Goal: Transaction & Acquisition: Purchase product/service

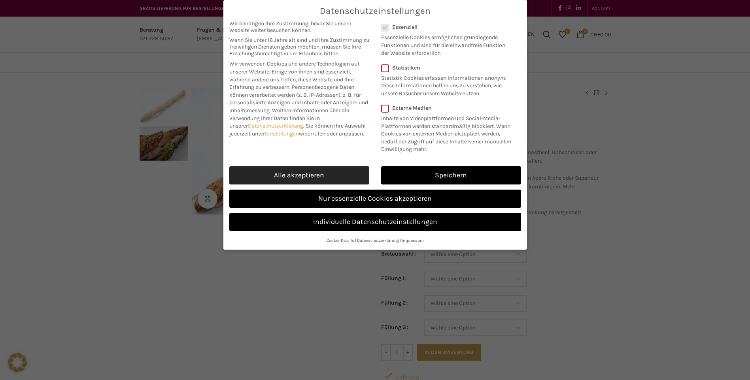
click at [292, 173] on link "Alle akzeptieren" at bounding box center [299, 175] width 140 height 18
checkbox input "true"
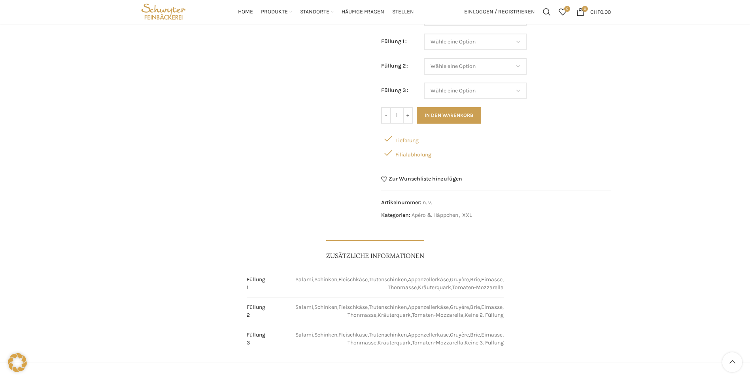
scroll to position [158, 0]
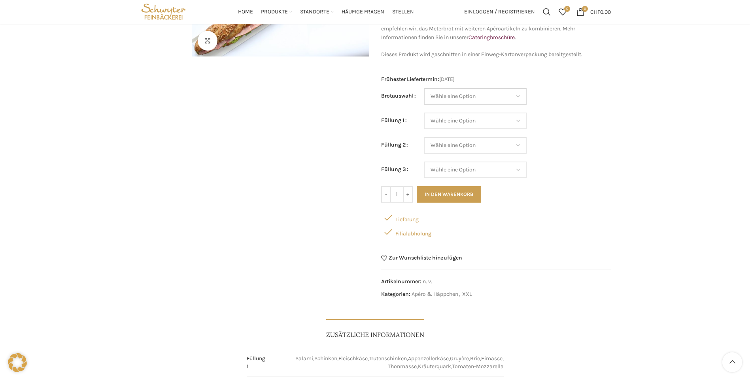
click at [457, 94] on select "Wähle eine Option Baguette Paillasse dunkel Paillasse knusper (Bild) Laugenbagu…" at bounding box center [475, 96] width 103 height 17
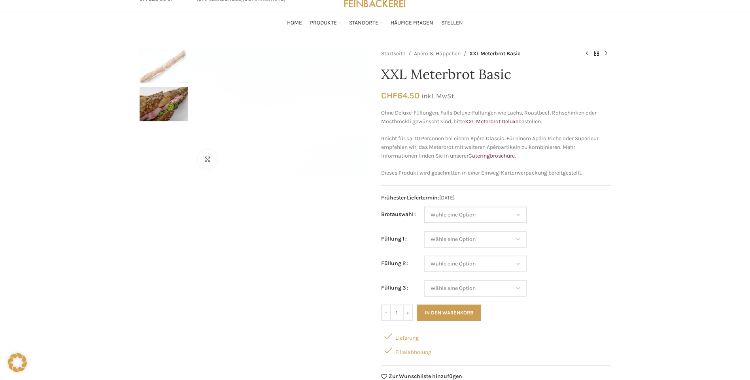
scroll to position [79, 0]
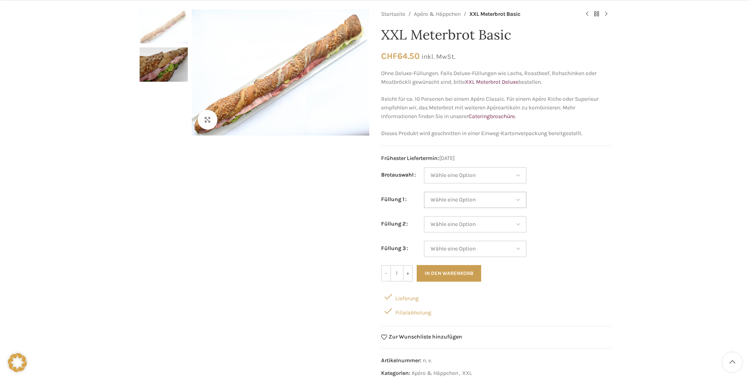
click at [522, 200] on select "Wähle eine Option Salami Schinken Fleischkäse Trutenschinken Appenzellerkäse Gr…" at bounding box center [475, 200] width 103 height 17
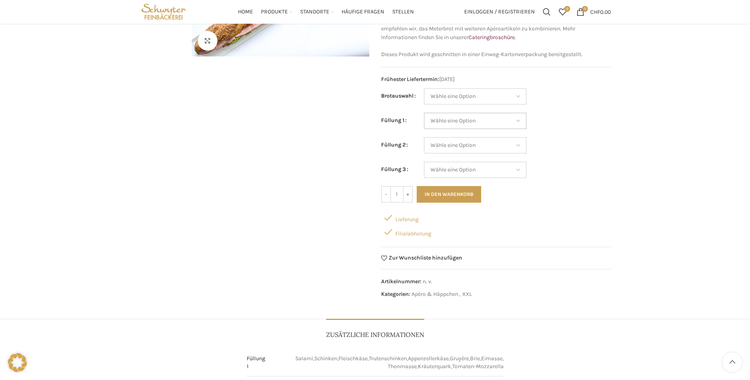
scroll to position [119, 0]
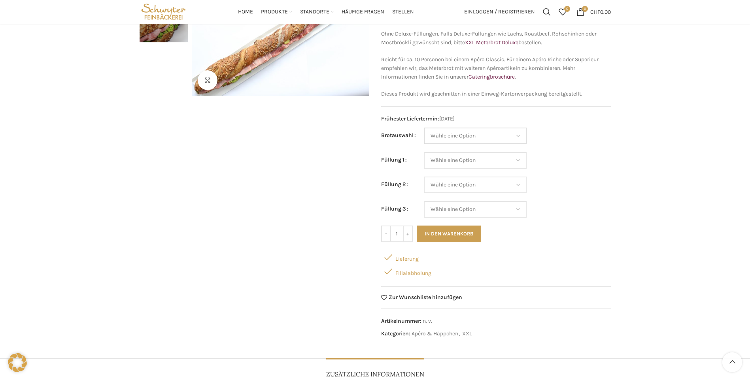
click at [437, 135] on select "Wähle eine Option Baguette Paillasse dunkel Paillasse knusper (Bild) Laugenbagu…" at bounding box center [475, 136] width 103 height 17
click at [424, 128] on select "Wähle eine Option Baguette Paillasse dunkel Paillasse knusper (Bild) Laugenbagu…" at bounding box center [475, 136] width 103 height 17
select select "Paillasse dunkel"
click at [446, 158] on select "Wähle eine Option Salami Schinken Fleischkäse Trutenschinken Appenzellerkäse Gr…" at bounding box center [475, 160] width 103 height 17
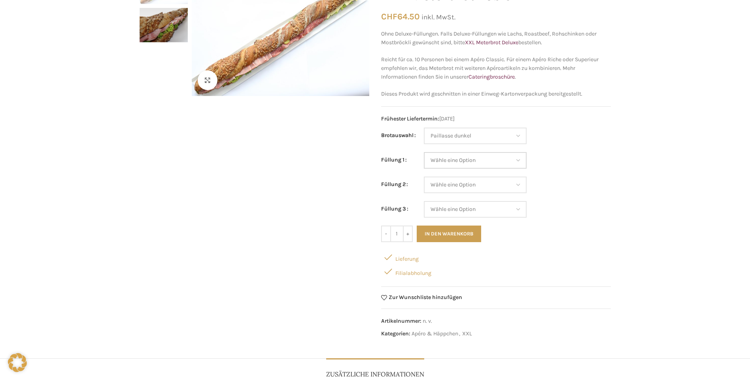
scroll to position [0, 0]
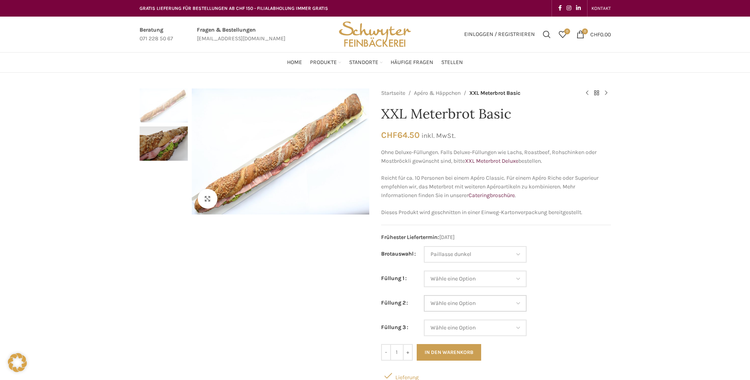
click at [465, 307] on select "Wähle eine Option Salami Schinken Fleischkäse Trutenschinken Appenzellerkäse Gr…" at bounding box center [475, 303] width 103 height 17
click at [585, 292] on td "Wähle eine Option Salami Schinken Fleischkäse Trutenschinken Appenzellerkäse Gr…" at bounding box center [517, 283] width 187 height 25
click at [468, 283] on select "Wähle eine Option Salami Schinken Fleischkäse Trutenschinken Appenzellerkäse Gr…" at bounding box center [475, 279] width 103 height 17
select select "Gruyère"
click at [424, 271] on select "Wähle eine Option Salami Schinken Fleischkäse Trutenschinken Appenzellerkäse Gr…" at bounding box center [475, 279] width 103 height 17
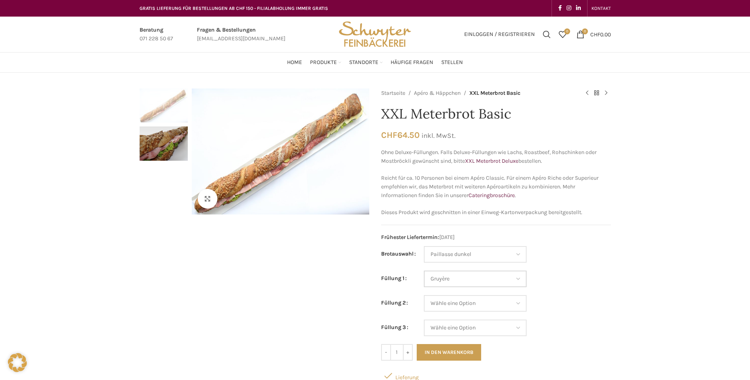
select select "Paillasse dunkel"
select select "Gruyère"
click at [467, 303] on select "Wähle eine Option Salami Schinken Fleischkäse Trutenschinken Appenzellerkäse Gr…" at bounding box center [475, 303] width 103 height 17
click at [609, 271] on td "Wähle eine Option Salami Schinken Fleischkäse Trutenschinken Appenzellerkäse Gr…" at bounding box center [517, 283] width 187 height 25
click at [448, 302] on select "Wähle eine Option Salami Schinken Fleischkäse Trutenschinken Appenzellerkäse Gr…" at bounding box center [475, 303] width 103 height 17
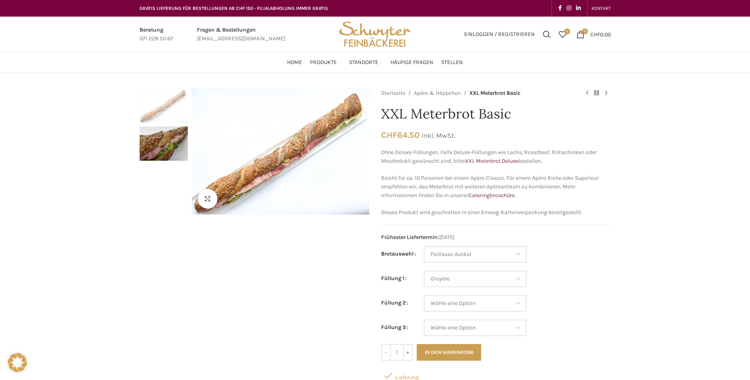
click at [607, 280] on td "Wähle eine Option Salami Schinken Fleischkäse Trutenschinken Appenzellerkäse Gr…" at bounding box center [517, 283] width 187 height 25
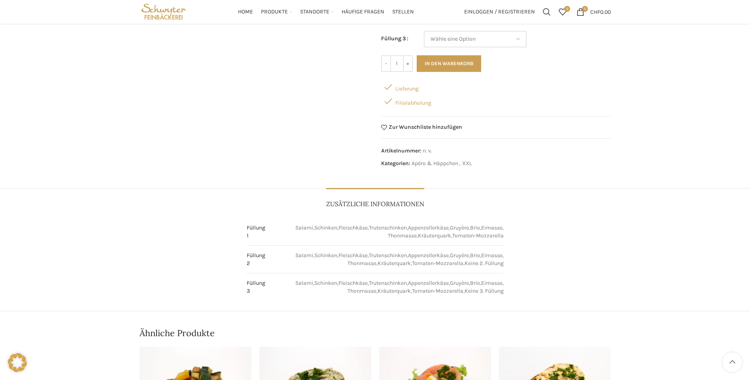
scroll to position [131, 0]
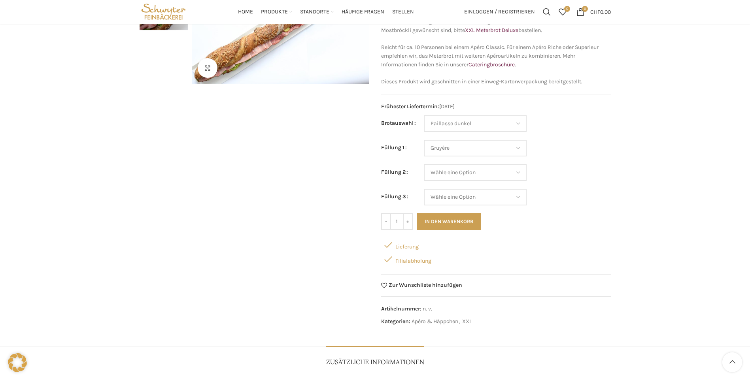
click at [407, 248] on div "Lieferung" at bounding box center [496, 245] width 230 height 14
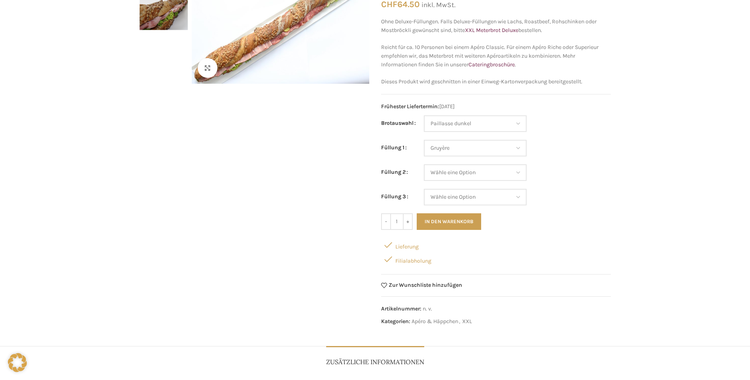
scroll to position [0, 0]
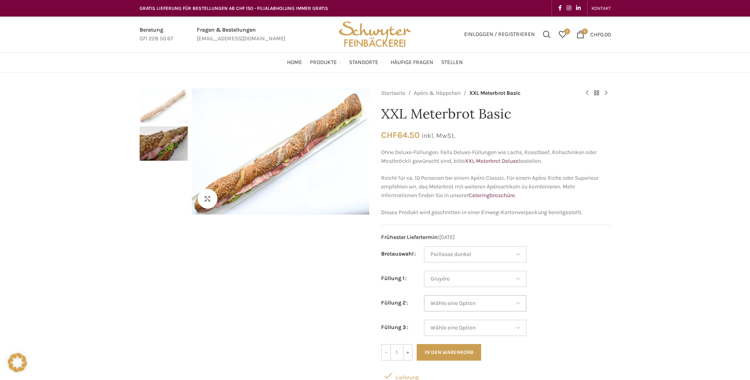
click at [444, 305] on select "Wähle eine Option Salami Schinken Fleischkäse Trutenschinken Appenzellerkäse Gr…" at bounding box center [475, 303] width 103 height 17
select select "Appenzellerkäse"
click at [424, 295] on select "Wähle eine Option Salami Schinken Fleischkäse Trutenschinken Appenzellerkäse Gr…" at bounding box center [475, 303] width 103 height 17
select select "Paillasse dunkel"
select select "Gruyère"
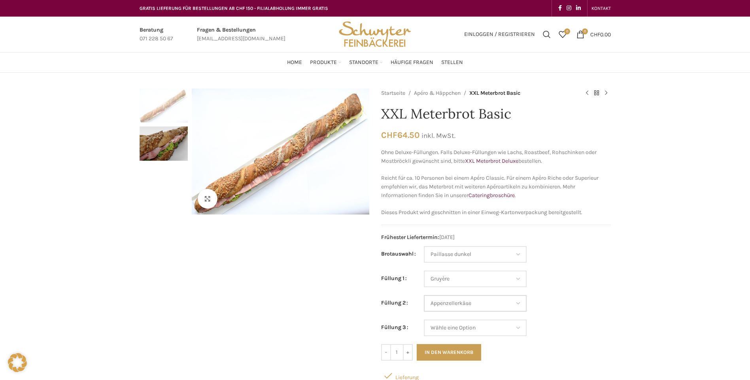
select select "Appenzellerkäse"
click at [452, 331] on select "Wähle eine Option Salami Schinken Fleischkäse Trutenschinken Appenzellerkäse Gr…" at bounding box center [475, 328] width 103 height 17
select select "Gruyère"
click at [424, 320] on select "Wähle eine Option Salami Schinken Fleischkäse Trutenschinken Appenzellerkäse Gr…" at bounding box center [475, 328] width 103 height 17
select select "Paillasse dunkel"
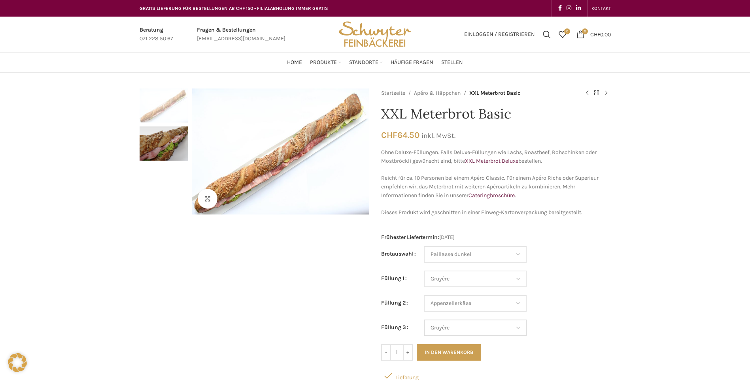
select select "Gruyère"
select select "Appenzellerkäse"
click at [446, 329] on select "Wähle eine Option Salami Schinken Fleischkäse Trutenschinken Appenzellerkäse Gr…" at bounding box center [475, 328] width 103 height 17
click at [595, 279] on td "Wähle eine Option Salami Schinken Fleischkäse Trutenschinken Appenzellerkäse Gr…" at bounding box center [517, 283] width 187 height 25
click at [443, 328] on select "Wähle eine Option Salami Schinken Fleischkäse Trutenschinken Appenzellerkäse Gr…" at bounding box center [475, 328] width 103 height 17
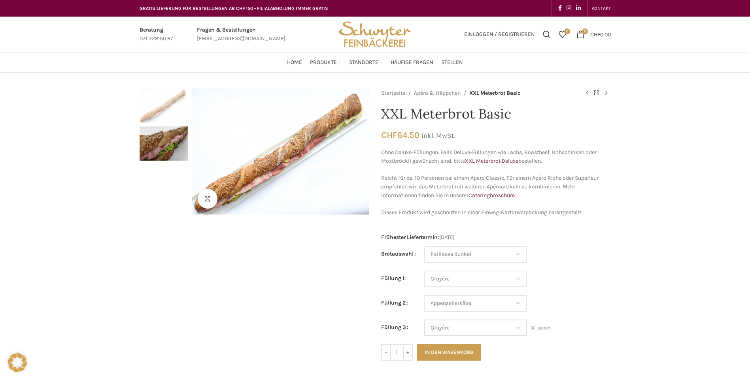
select select "Eimasse"
click at [424, 320] on select "Wähle eine Option Salami Schinken Fleischkäse Trutenschinken Appenzellerkäse Gr…" at bounding box center [475, 328] width 103 height 17
select select "Paillasse dunkel"
select select "Gruyère"
select select "Appenzellerkäse"
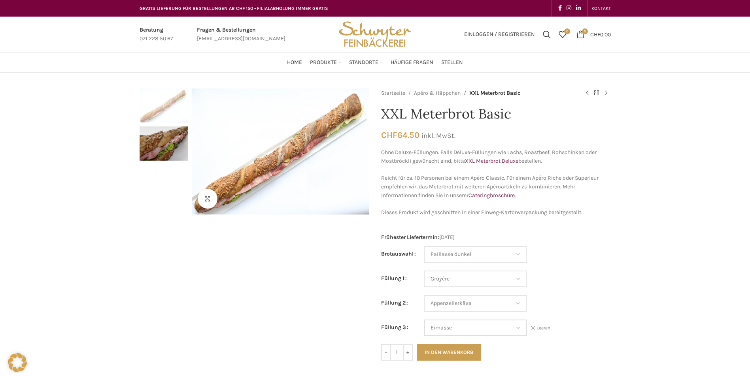
select select "Eimasse"
click at [450, 307] on select "Wähle eine Option Salami Schinken Fleischkäse Trutenschinken Appenzellerkäse Gr…" at bounding box center [475, 303] width 103 height 17
select select "Brie"
click at [424, 295] on select "Wähle eine Option Salami Schinken Fleischkäse Trutenschinken Appenzellerkäse Gr…" at bounding box center [475, 303] width 103 height 17
select select "Paillasse dunkel"
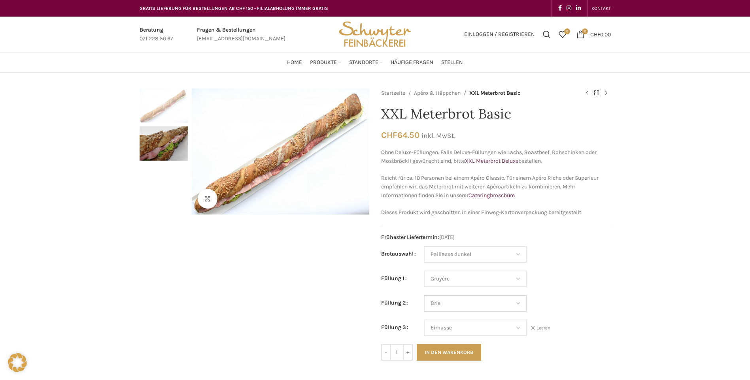
select select "Gruyère"
select select "Brie"
select select "Eimasse"
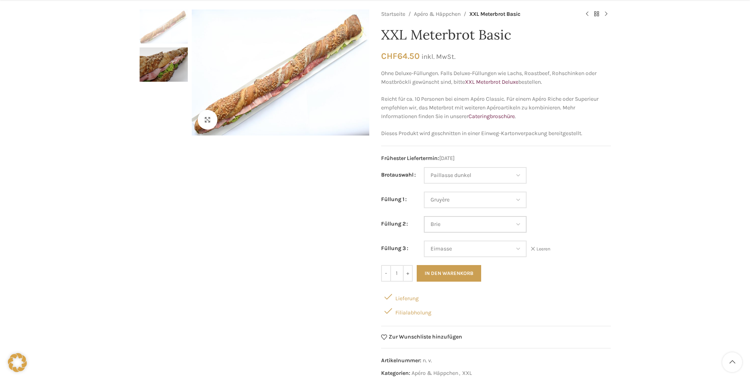
scroll to position [119, 0]
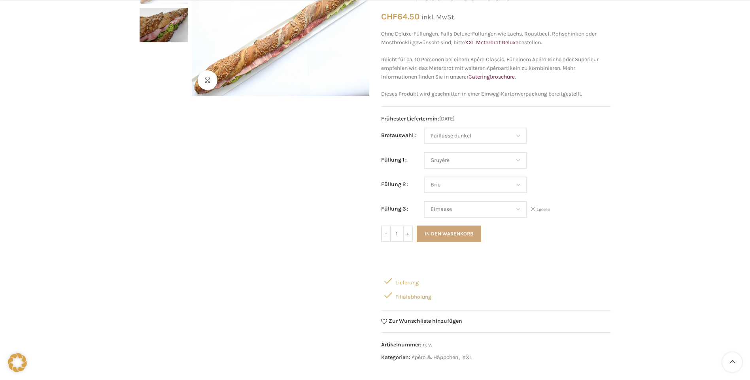
click at [439, 231] on button "In den Warenkorb" at bounding box center [449, 234] width 64 height 17
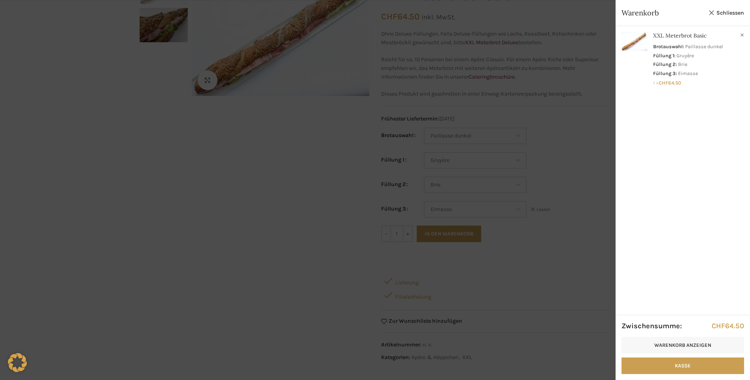
click at [512, 187] on div at bounding box center [375, 190] width 750 height 380
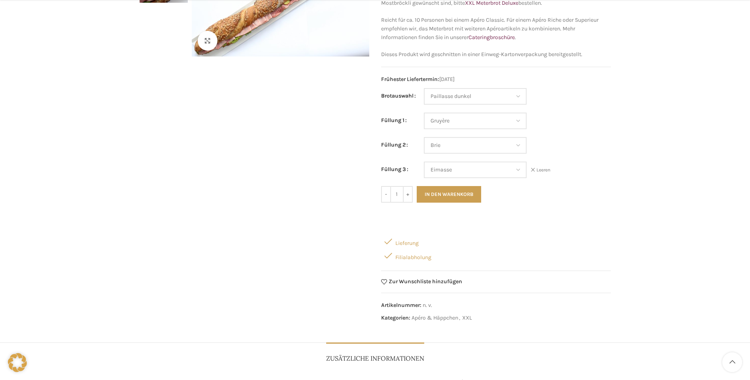
scroll to position [79, 0]
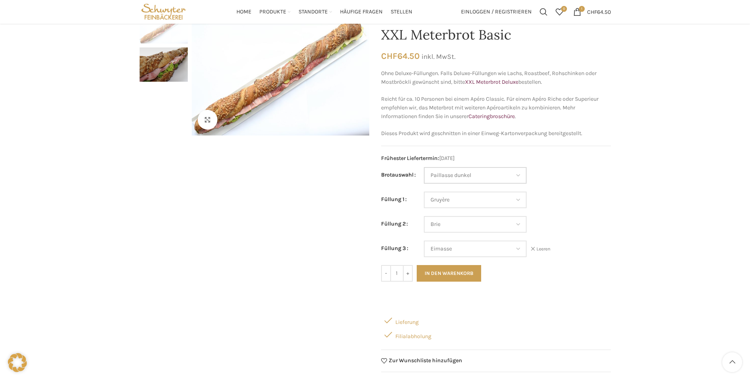
click at [521, 174] on select "Wähle eine Option Baguette Paillasse dunkel Paillasse knusper (Bild) Laugenbagu…" at bounding box center [475, 175] width 103 height 17
select select "Laugenbaguette"
click at [424, 167] on select "Wähle eine Option Baguette Paillasse dunkel Paillasse knusper (Bild) Laugenbagu…" at bounding box center [475, 175] width 103 height 17
select select "Gruyère"
select select "Brie"
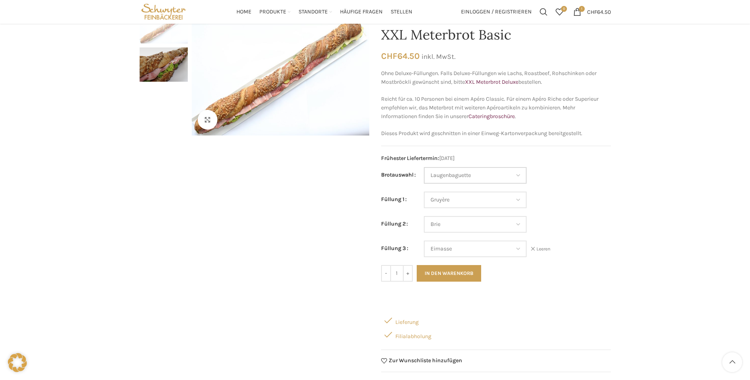
select select "Eimasse"
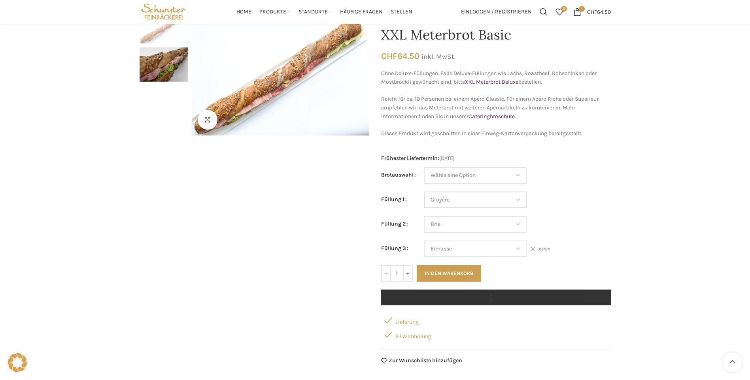
click at [454, 202] on select "Wähle eine Option Salami Schinken Fleischkäse Trutenschinken Appenzellerkäse Gr…" at bounding box center [475, 200] width 103 height 17
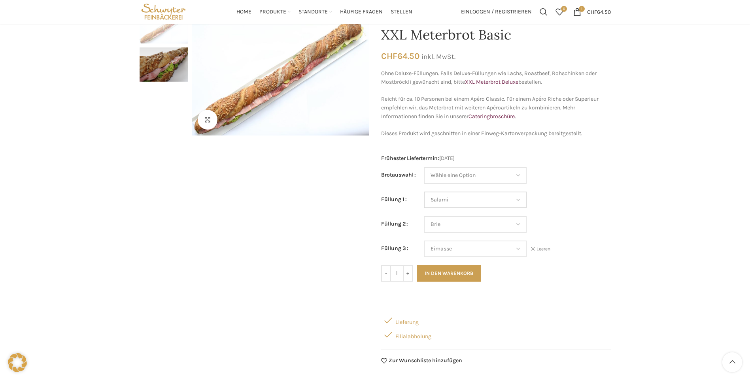
click at [424, 192] on select "Wähle eine Option Salami Schinken Fleischkäse Trutenschinken Appenzellerkäse Gr…" at bounding box center [475, 200] width 103 height 17
select select "Salami"
select select "Brie"
select select "Eimasse"
click at [453, 224] on select "Wähle eine Option Salami Schinken Fleischkäse Trutenschinken Appenzellerkäse Gr…" at bounding box center [475, 224] width 103 height 17
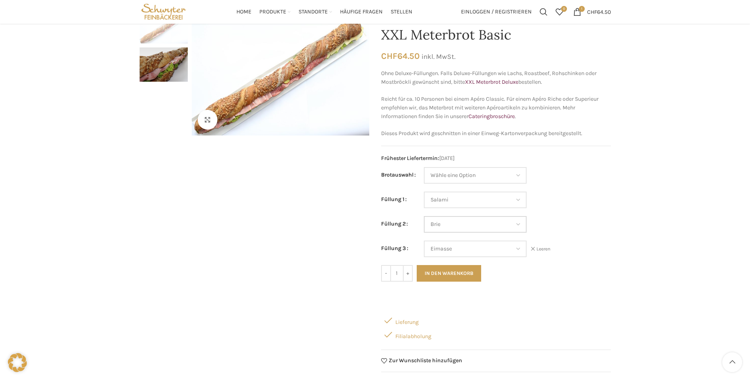
select select "Schinken"
click at [424, 216] on select "Wähle eine Option Salami Schinken Fleischkäse Trutenschinken Appenzellerkäse Gr…" at bounding box center [475, 224] width 103 height 17
select select "Salami"
select select "Schinken"
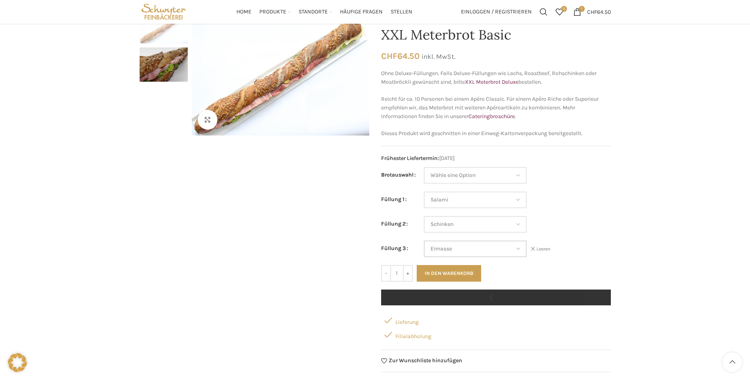
click at [448, 248] on select "Wähle eine Option Salami Schinken Fleischkäse Trutenschinken Appenzellerkäse Gr…" at bounding box center [475, 249] width 103 height 17
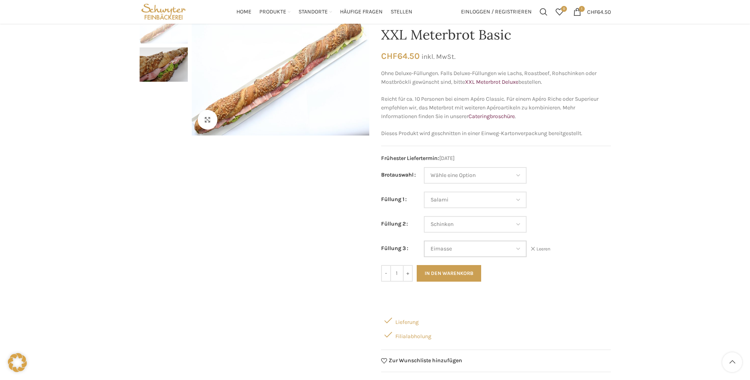
select select "Fleischkäse"
click at [424, 241] on select "Wähle eine Option Salami Schinken Fleischkäse Trutenschinken Appenzellerkäse Gr…" at bounding box center [475, 249] width 103 height 17
select select "Salami"
select select "Schinken"
select select "Fleischkäse"
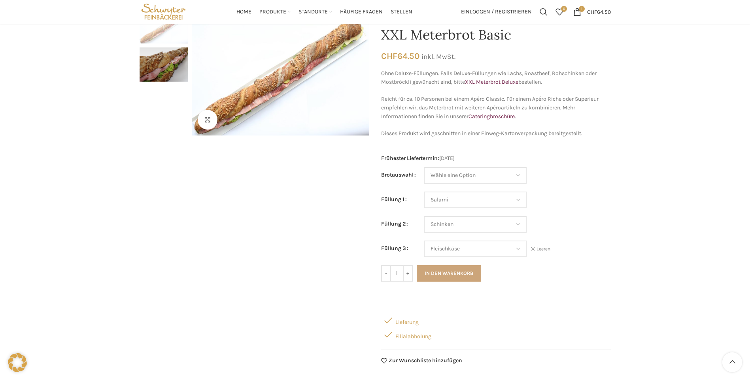
click at [444, 272] on button "In den Warenkorb" at bounding box center [449, 273] width 64 height 17
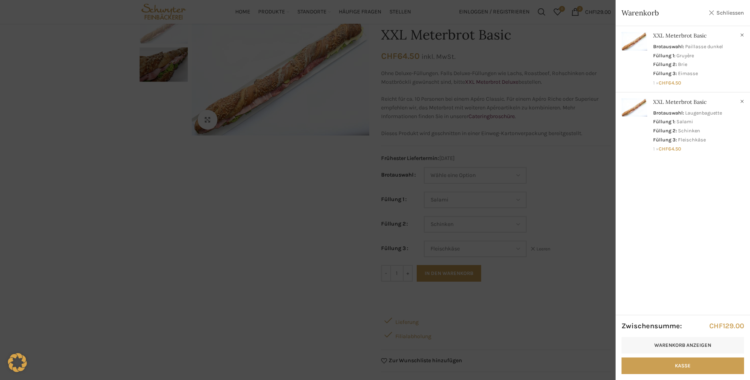
click at [733, 16] on link "Schliessen" at bounding box center [726, 13] width 36 height 10
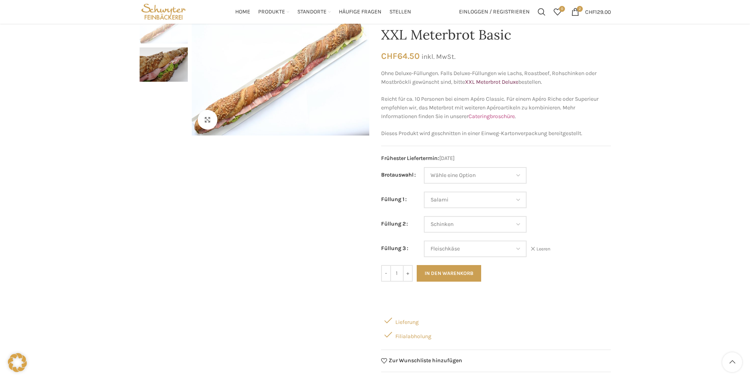
click at [493, 117] on link "Cateringbroschüre" at bounding box center [491, 116] width 46 height 7
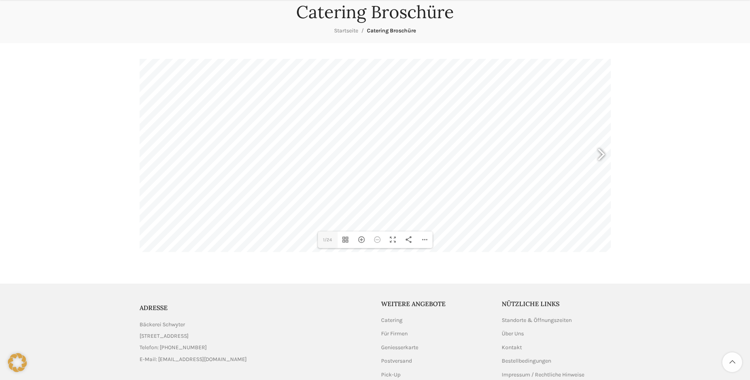
scroll to position [119, 0]
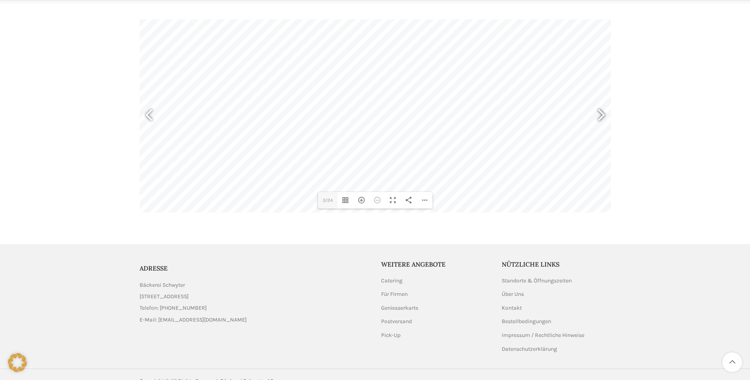
click at [601, 114] on div at bounding box center [597, 116] width 18 height 29
click at [605, 115] on div at bounding box center [597, 116] width 18 height 29
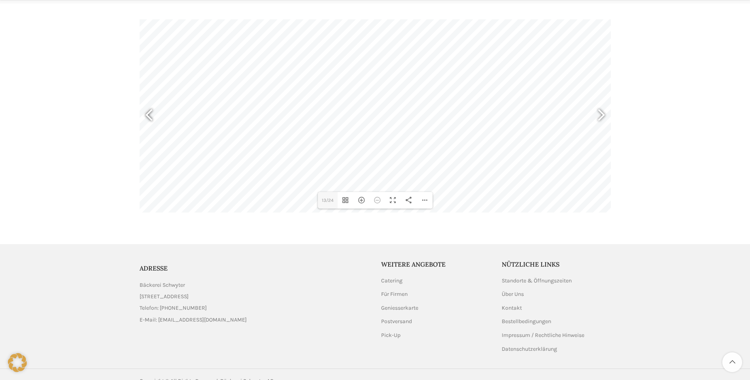
click at [145, 113] on div at bounding box center [152, 116] width 18 height 29
click at [602, 114] on div at bounding box center [597, 116] width 18 height 29
click at [603, 114] on div at bounding box center [597, 116] width 18 height 29
click at [604, 114] on div at bounding box center [597, 116] width 18 height 29
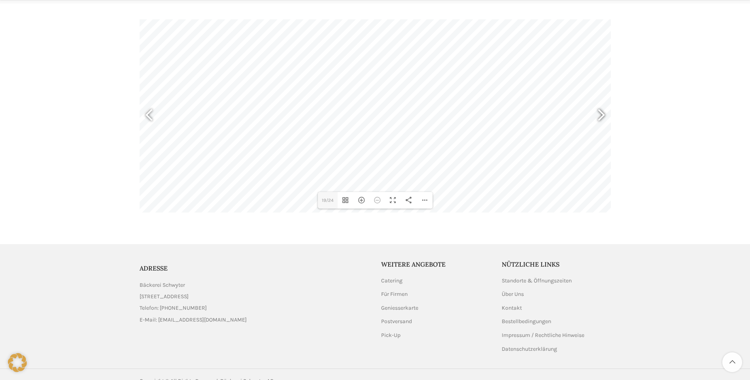
click at [600, 114] on div at bounding box center [597, 116] width 18 height 29
type input "23"
click at [660, 111] on div "Catering Broschüre Startseite Catering Broschüre DearFlip: lädt PDF 100% ... Cl…" at bounding box center [375, 91] width 750 height 274
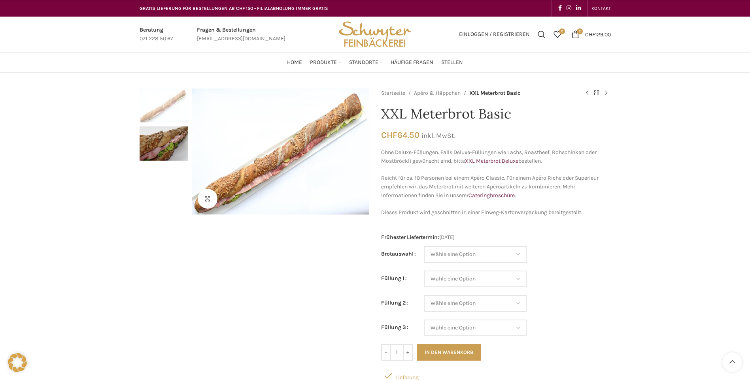
scroll to position [158, 0]
